Goal: Information Seeking & Learning: Stay updated

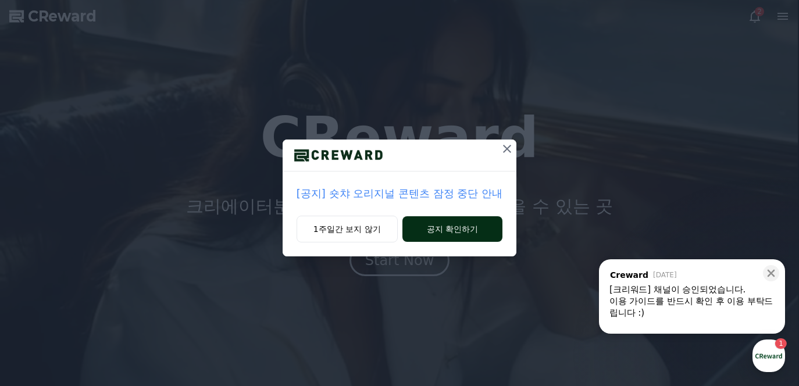
click at [438, 231] on button "공지 확인하기" at bounding box center [452, 229] width 101 height 26
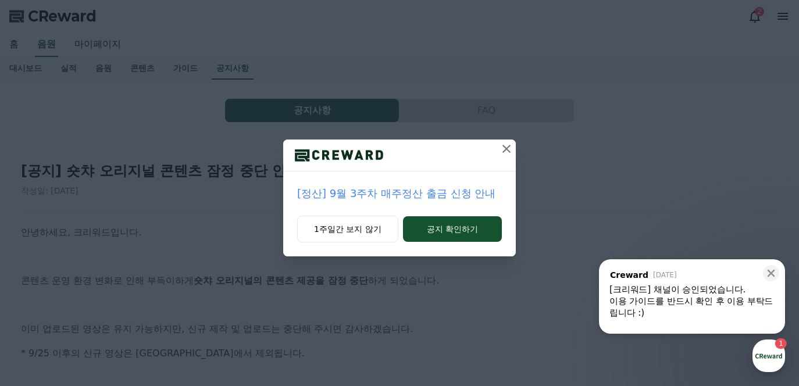
click at [504, 149] on icon at bounding box center [506, 149] width 8 height 8
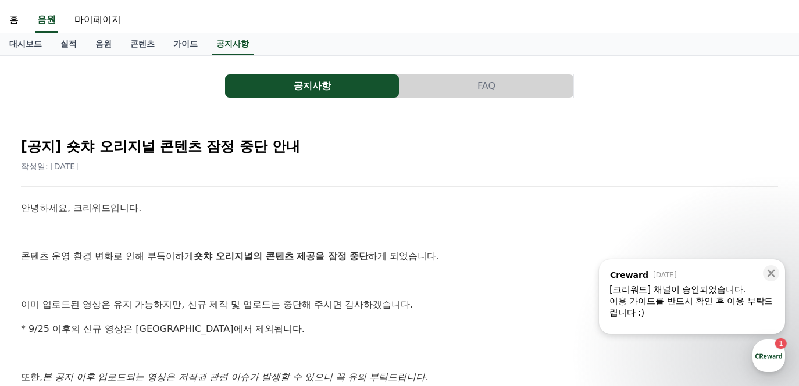
scroll to position [90, 0]
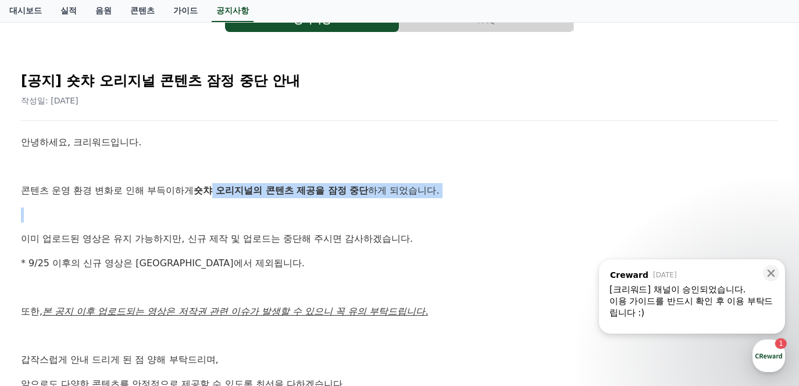
drag, startPoint x: 188, startPoint y: 185, endPoint x: 227, endPoint y: 206, distance: 44.2
click at [227, 206] on div "안녕하세요, 크리워드입니다. 콘텐츠 운영 환경 변화로 인해 부득이하게 숏챠 오리지널의 콘텐츠 제공을 잠정 중단 하게 되었습니다. 이미 업로드된…" at bounding box center [399, 299] width 757 height 329
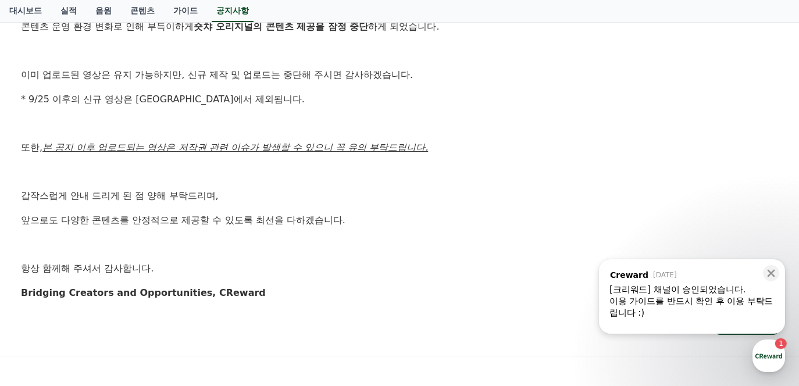
scroll to position [253, 0]
